Goal: Task Accomplishment & Management: Manage account settings

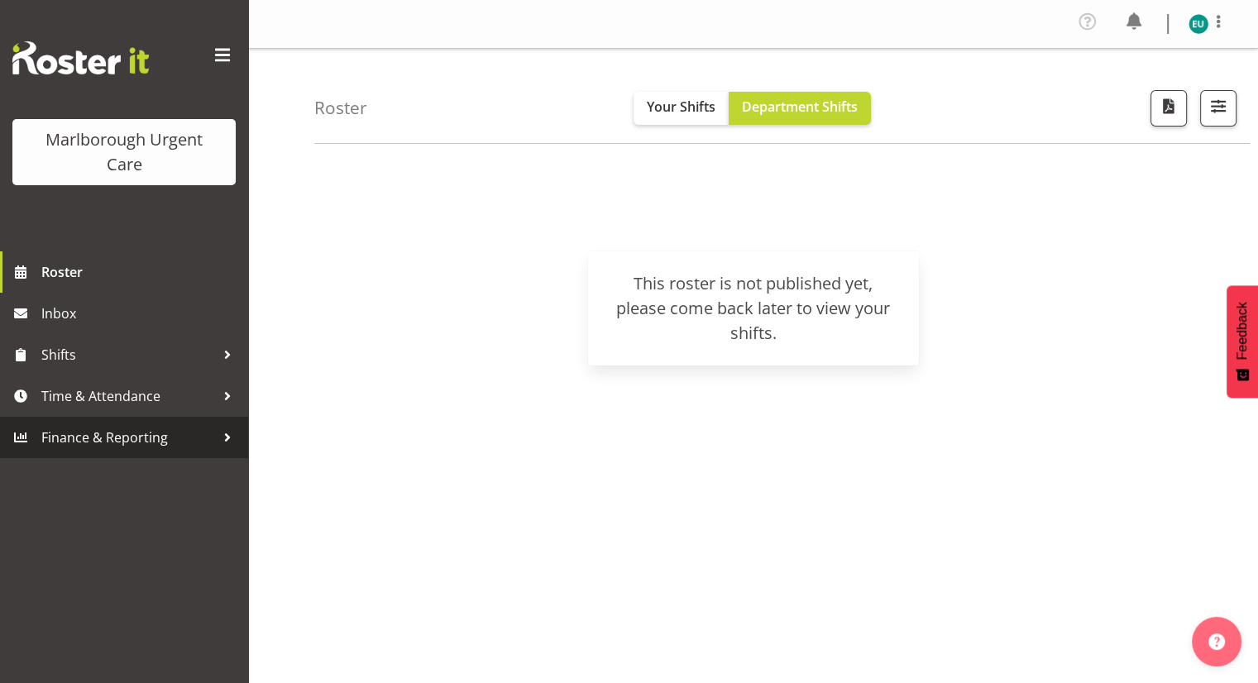
click at [170, 443] on span "Finance & Reporting" at bounding box center [128, 437] width 174 height 25
click at [191, 438] on span "Finance & Reporting" at bounding box center [128, 437] width 174 height 25
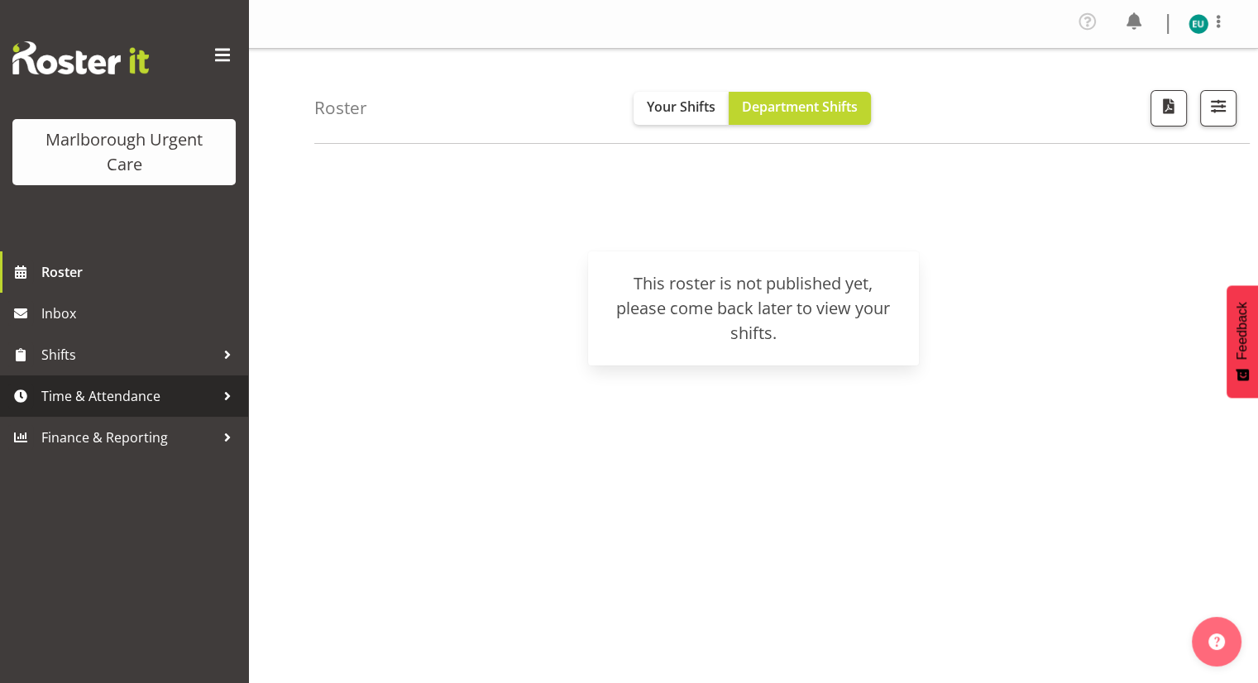
click at [225, 401] on div at bounding box center [227, 396] width 25 height 25
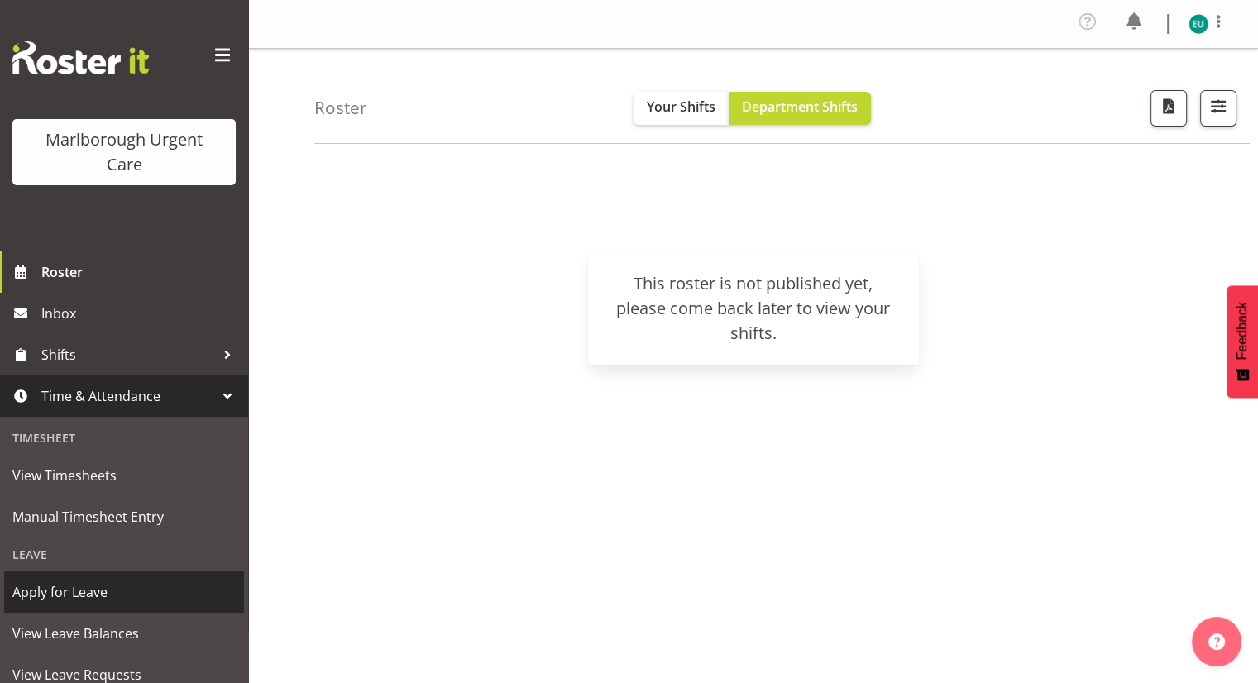
scroll to position [99, 0]
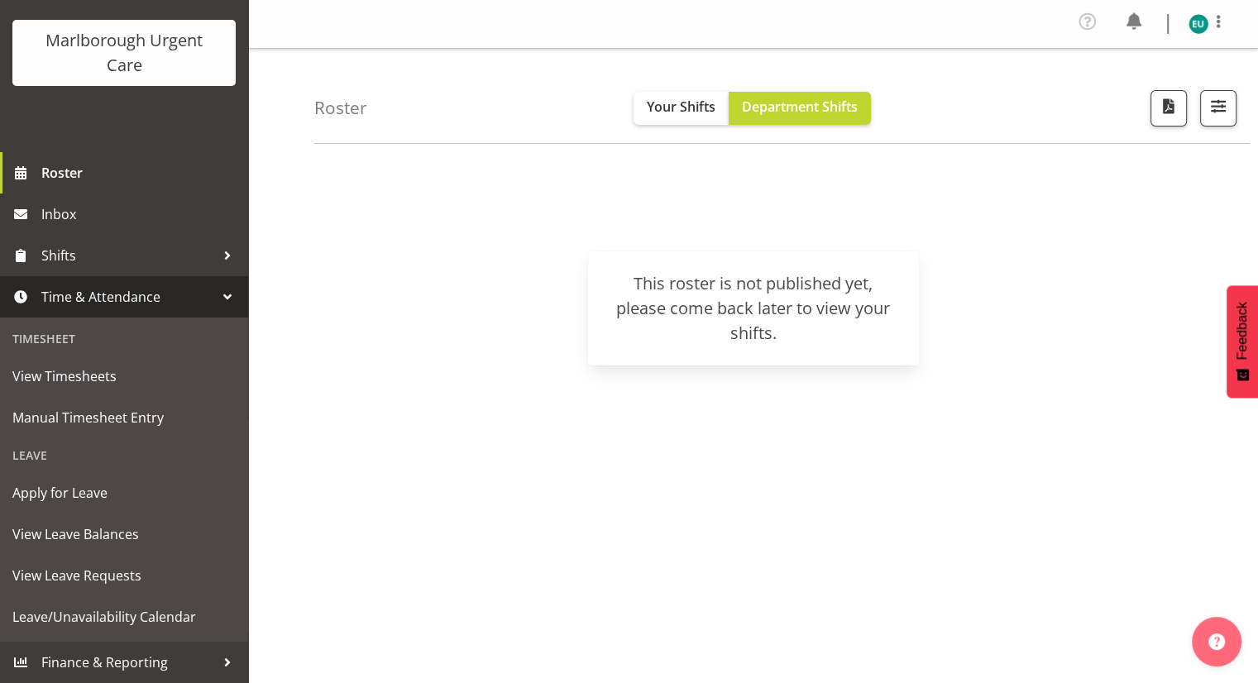
click at [189, 289] on span "Time & Attendance" at bounding box center [128, 296] width 174 height 25
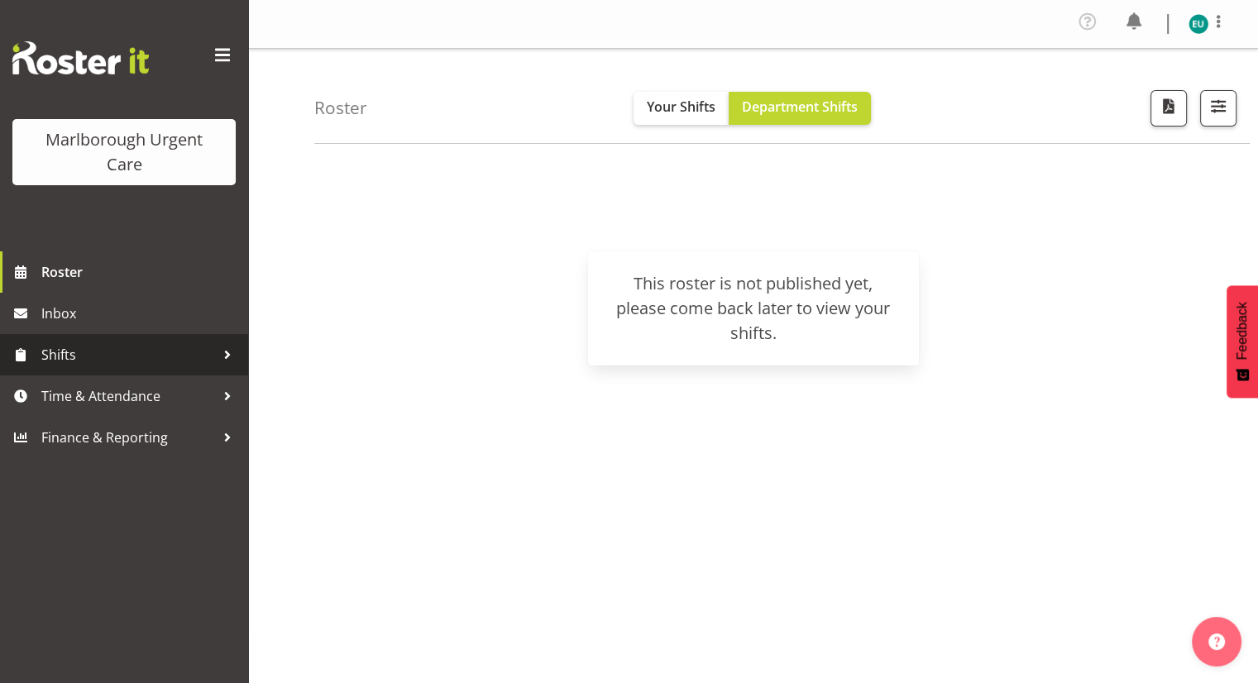
click at [208, 356] on span "Shifts" at bounding box center [128, 354] width 174 height 25
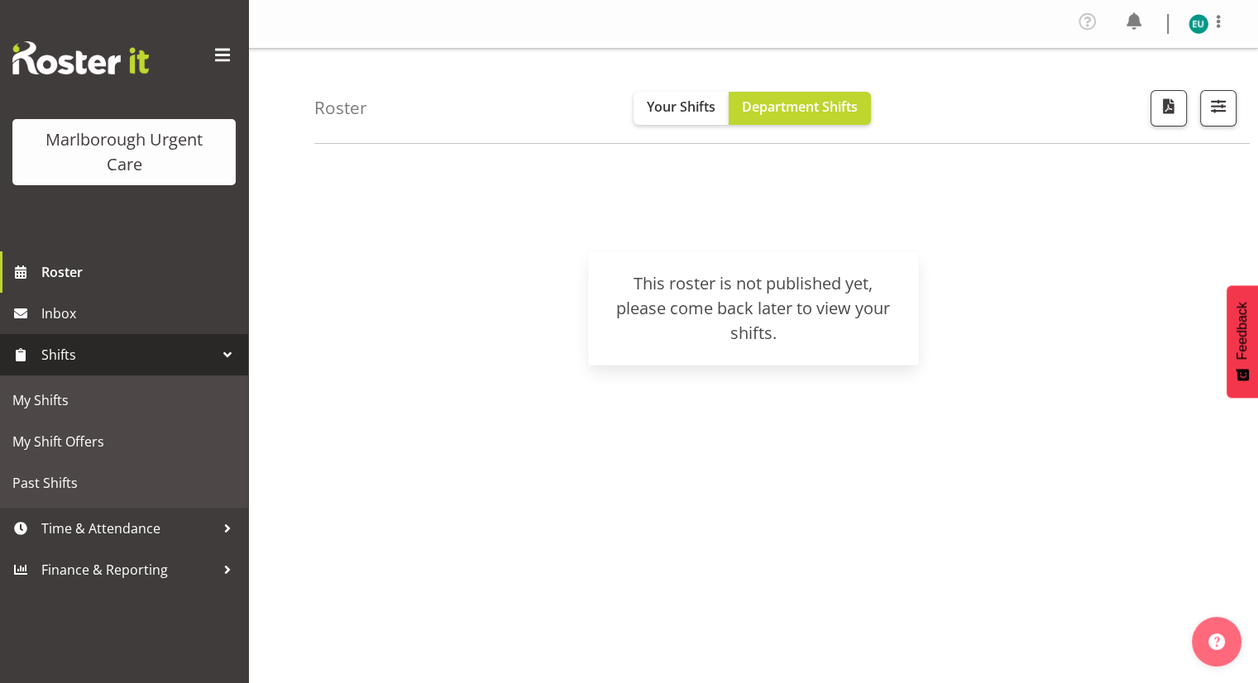
click at [208, 356] on span "Shifts" at bounding box center [128, 354] width 174 height 25
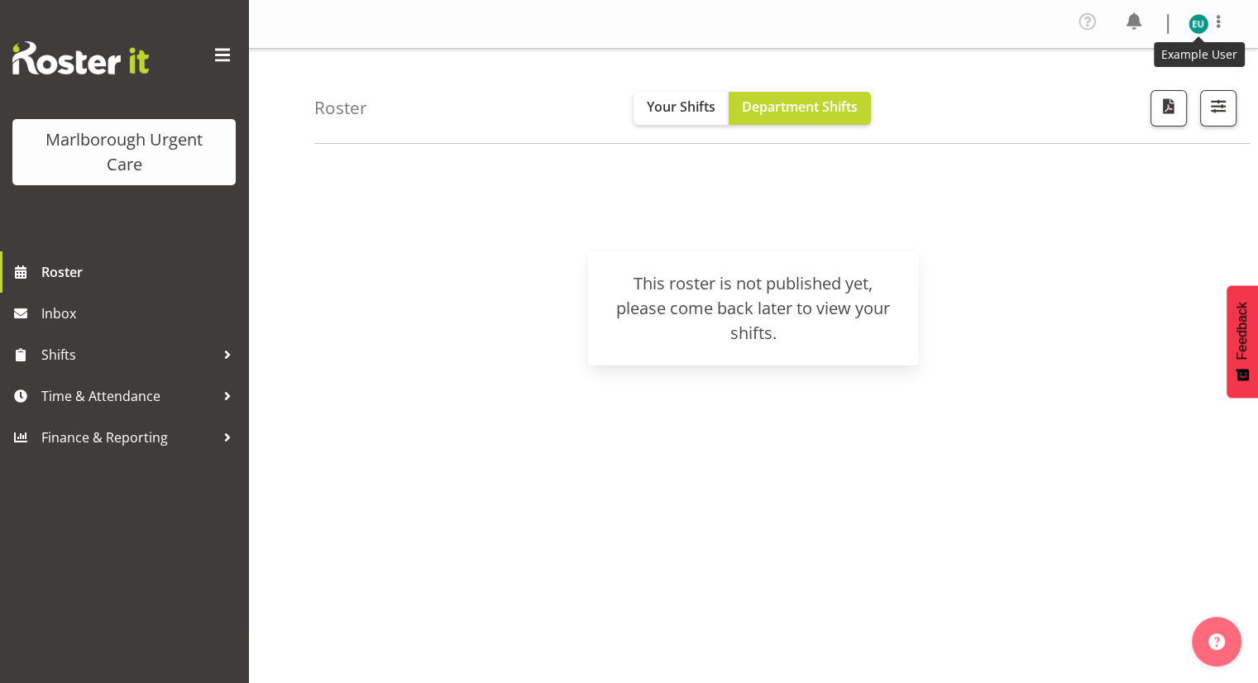
click at [1197, 20] on img at bounding box center [1198, 24] width 20 height 20
click at [1121, 89] on link "Log Out" at bounding box center [1148, 91] width 159 height 30
